Goal: Check status: Check status

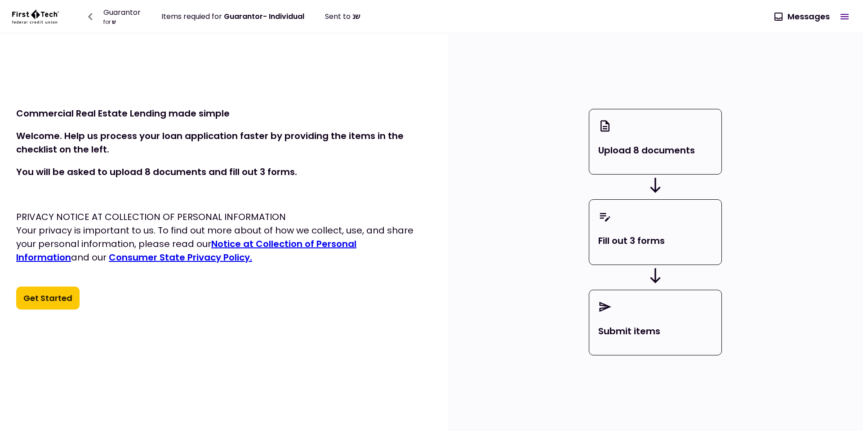
click at [89, 17] on icon "button" at bounding box center [90, 16] width 14 height 14
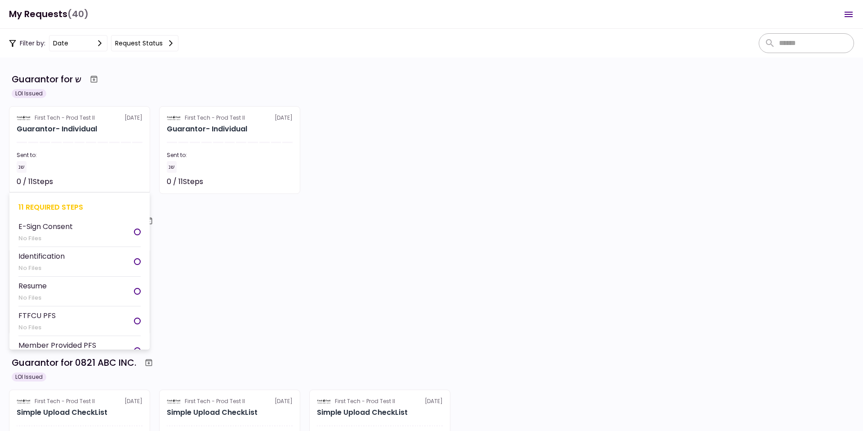
click at [97, 128] on h2 "Guarantor- Individual" at bounding box center [57, 129] width 80 height 11
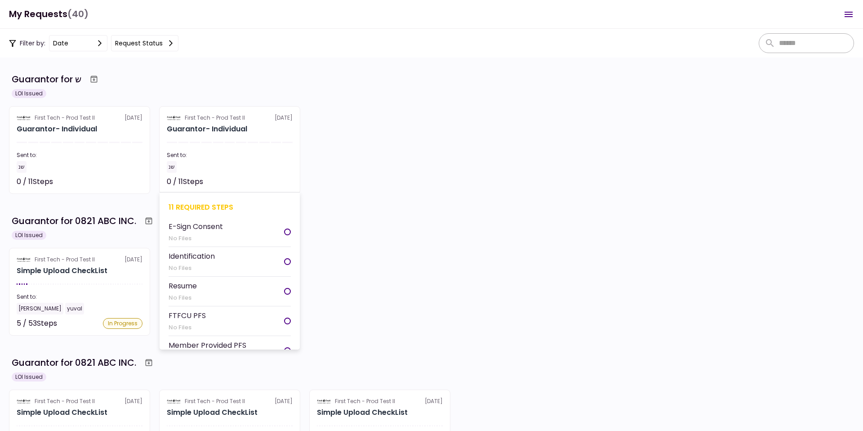
click at [189, 135] on section "First Tech - Prod Test II 24 Aug Guarantor- Individual Sent to: שנ 0 / 11 Steps…" at bounding box center [229, 150] width 141 height 88
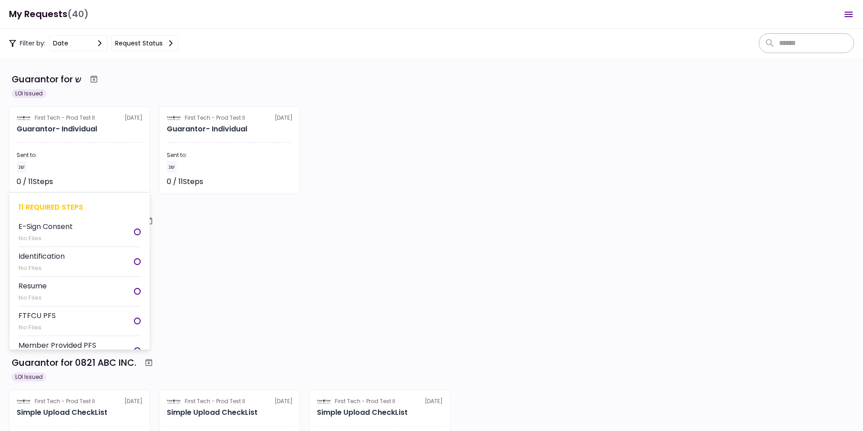
click at [79, 133] on h2 "Guarantor- Individual" at bounding box center [57, 129] width 80 height 11
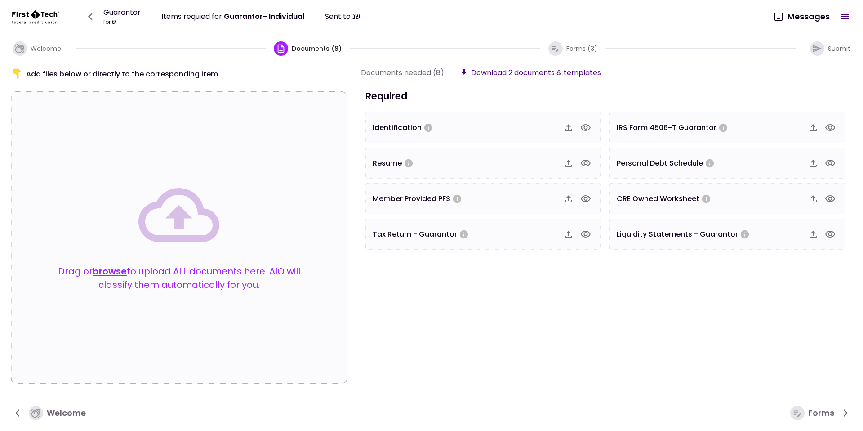
click at [43, 52] on span "Welcome" at bounding box center [46, 48] width 31 height 9
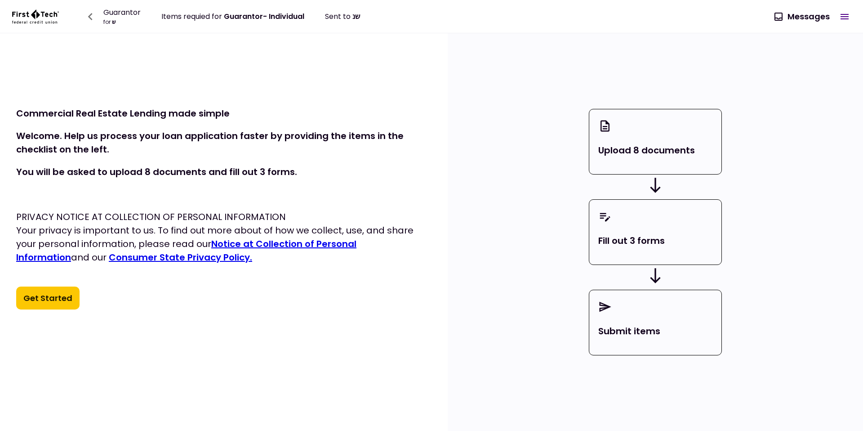
click at [405, 319] on div "Commercial Real Estate Lending made simple Welcome. Help us process your loan a…" at bounding box center [224, 192] width 448 height 318
click at [192, 288] on div "Get Started" at bounding box center [223, 297] width 415 height 23
click at [273, 296] on div "Get Started" at bounding box center [223, 297] width 415 height 23
click at [324, 299] on div "Get Started" at bounding box center [223, 297] width 415 height 23
click at [347, 325] on div "Commercial Real Estate Lending made simple Welcome. Help us process your loan a…" at bounding box center [224, 192] width 448 height 318
